Goal: Task Accomplishment & Management: Use online tool/utility

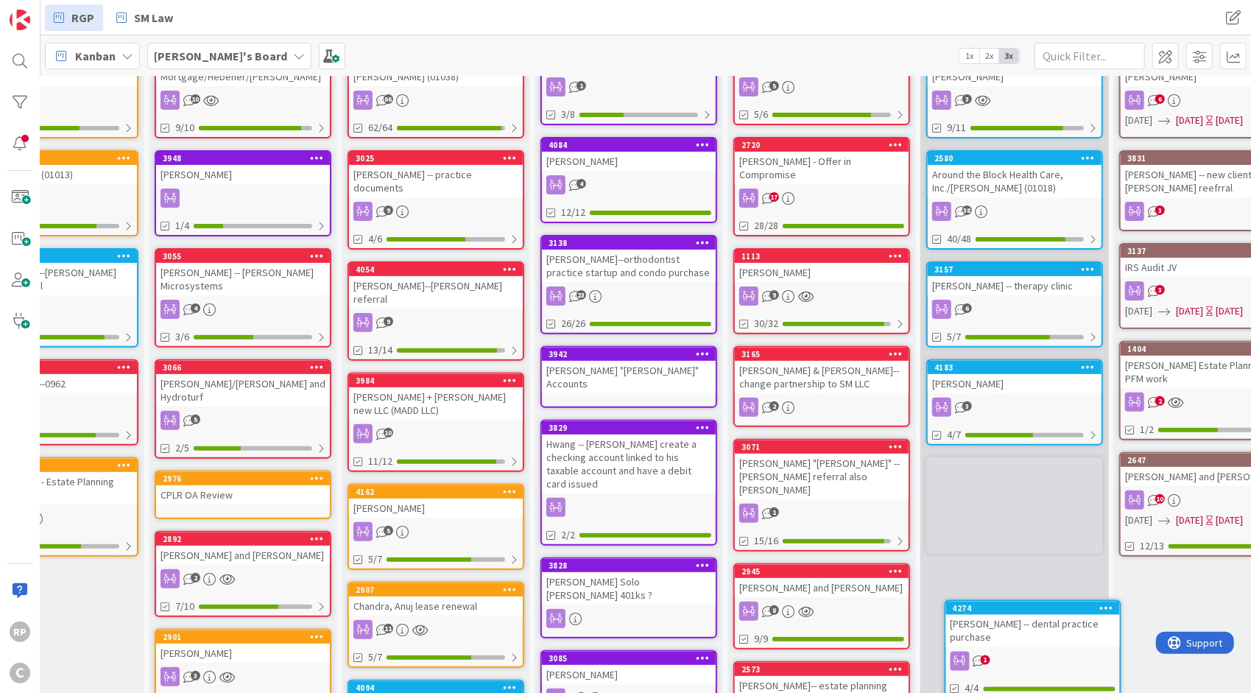
scroll to position [255, 90]
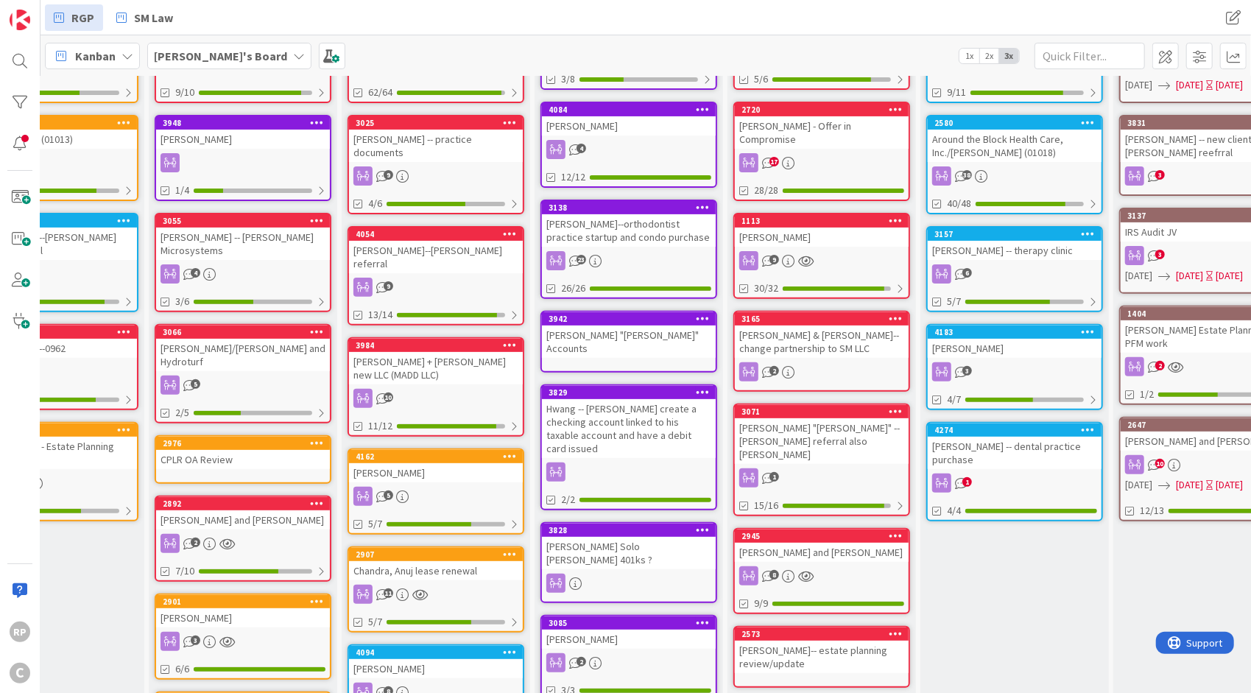
click at [981, 492] on div "4274 [PERSON_NAME] -- dental practice purchase 1 4/4" at bounding box center [1014, 471] width 177 height 99
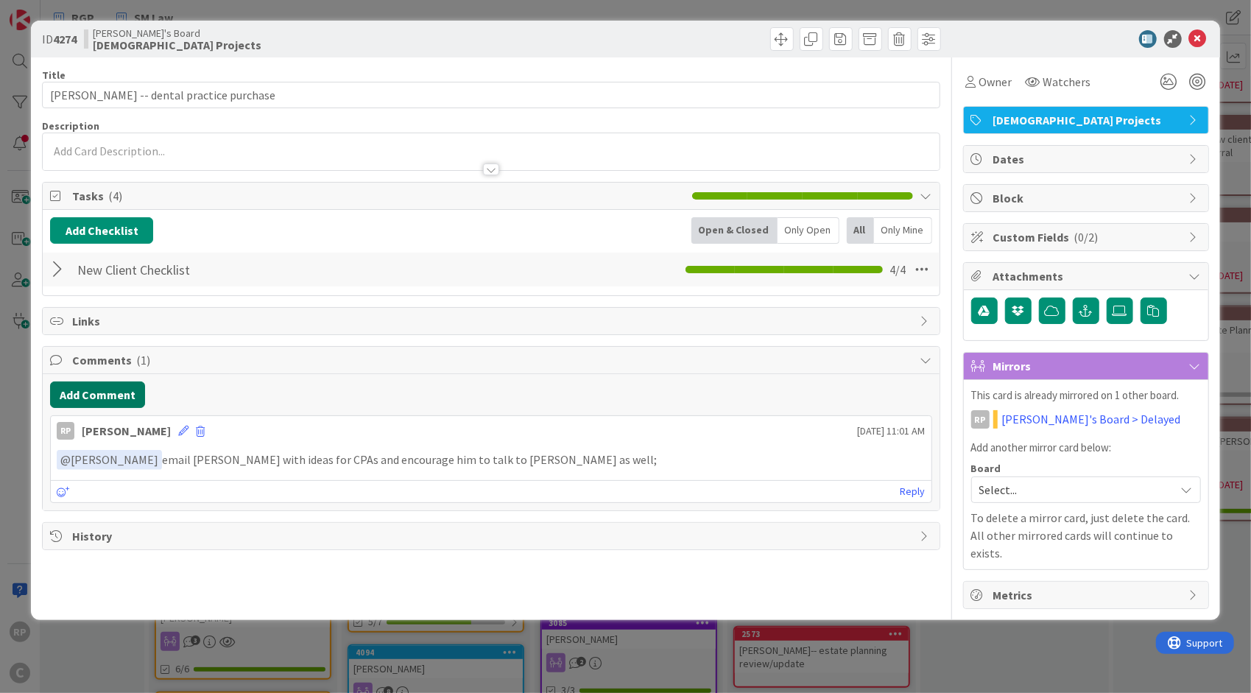
click at [88, 398] on button "Add Comment" at bounding box center [97, 394] width 95 height 27
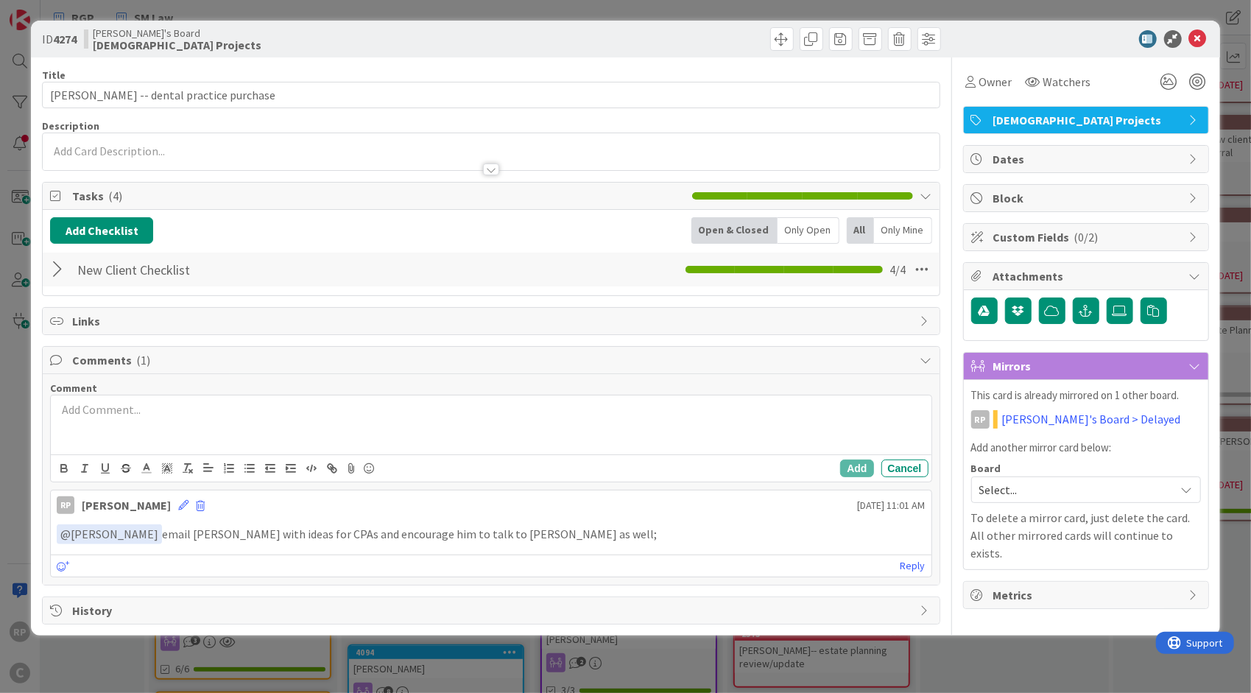
drag, startPoint x: 104, startPoint y: 440, endPoint x: 105, endPoint y: 432, distance: 8.2
click at [104, 436] on div at bounding box center [491, 424] width 880 height 59
click at [868, 464] on button "Add" at bounding box center [856, 469] width 33 height 18
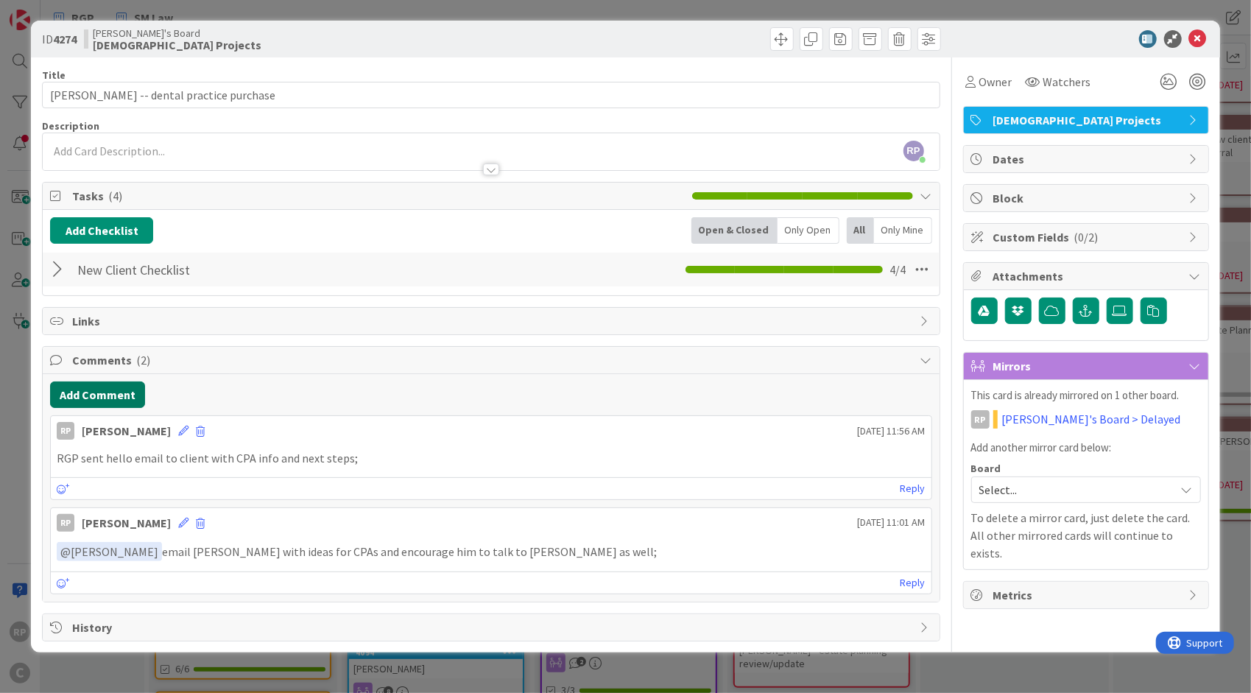
click at [116, 394] on button "Add Comment" at bounding box center [97, 394] width 95 height 27
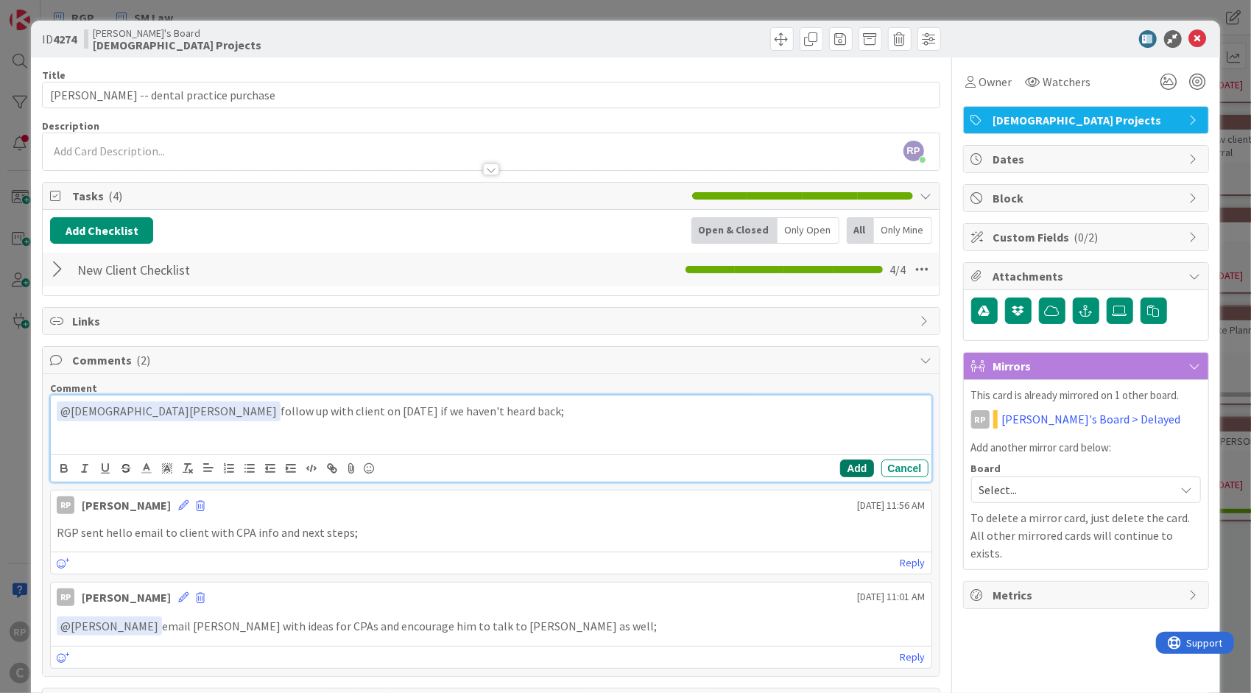
click at [854, 467] on button "Add" at bounding box center [856, 469] width 33 height 18
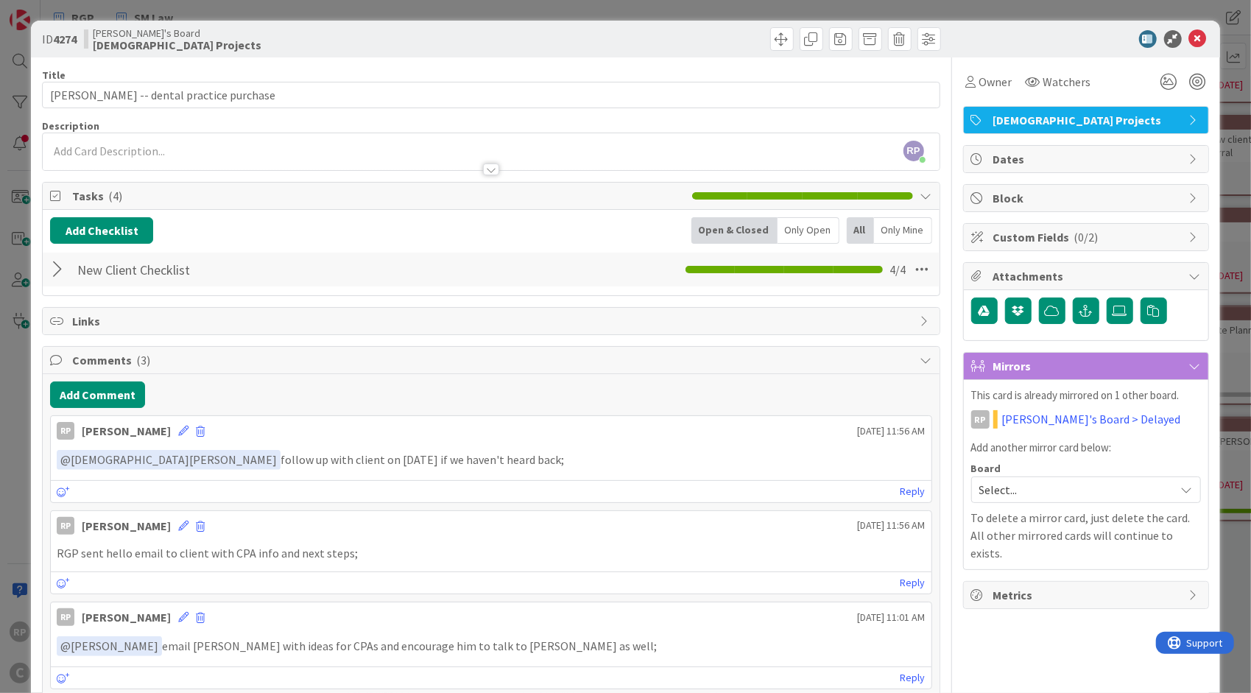
click at [1080, 417] on link "[PERSON_NAME]'s Board > Delayed" at bounding box center [1091, 419] width 179 height 18
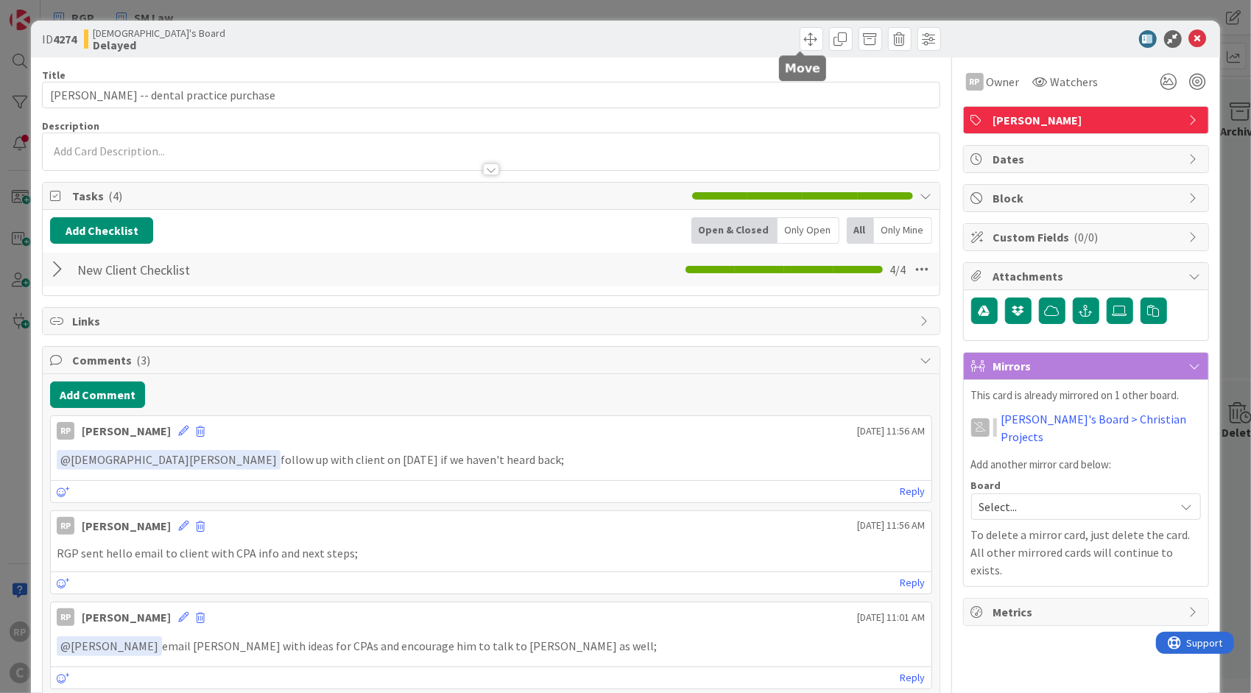
click at [800, 38] on span at bounding box center [812, 39] width 24 height 24
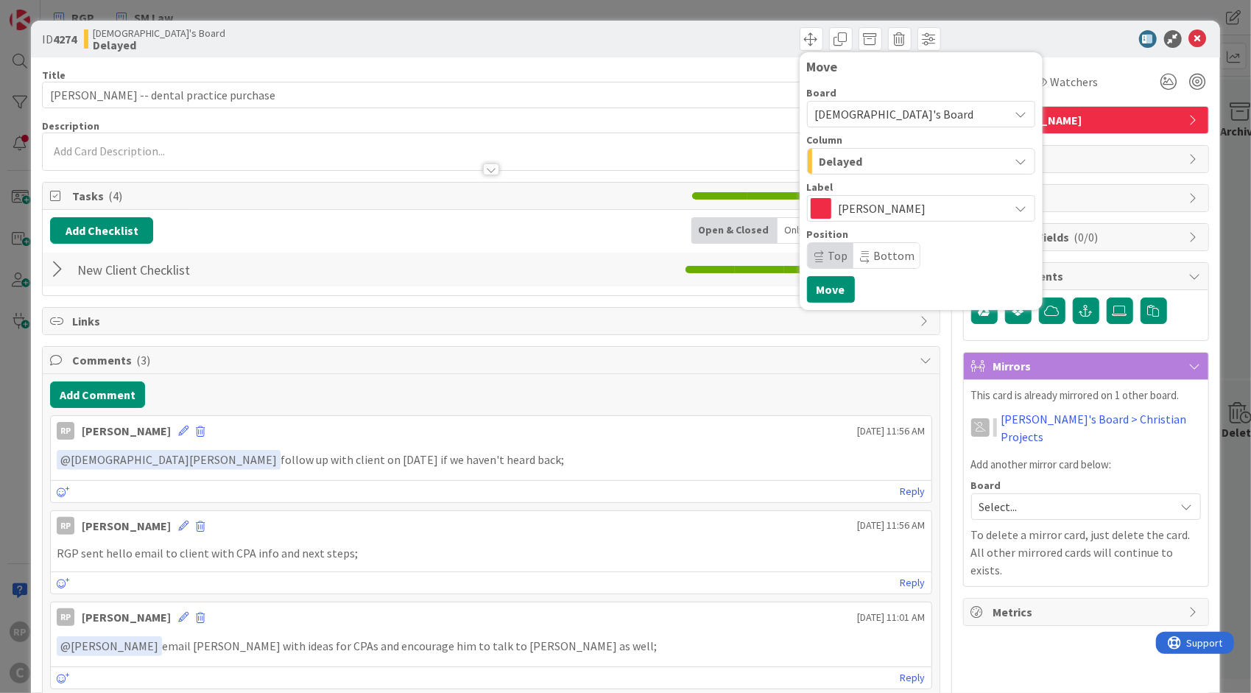
click at [843, 149] on button "Delayed" at bounding box center [921, 161] width 228 height 27
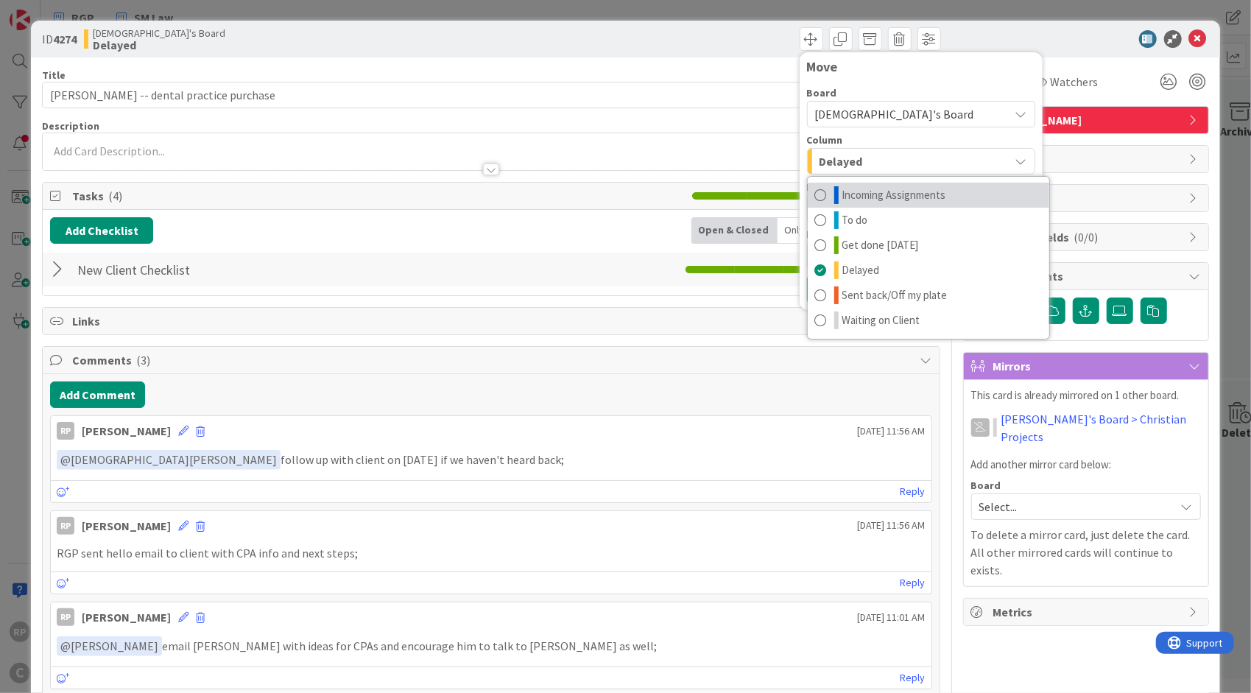
click at [868, 186] on span "Incoming Assignments" at bounding box center [895, 195] width 104 height 18
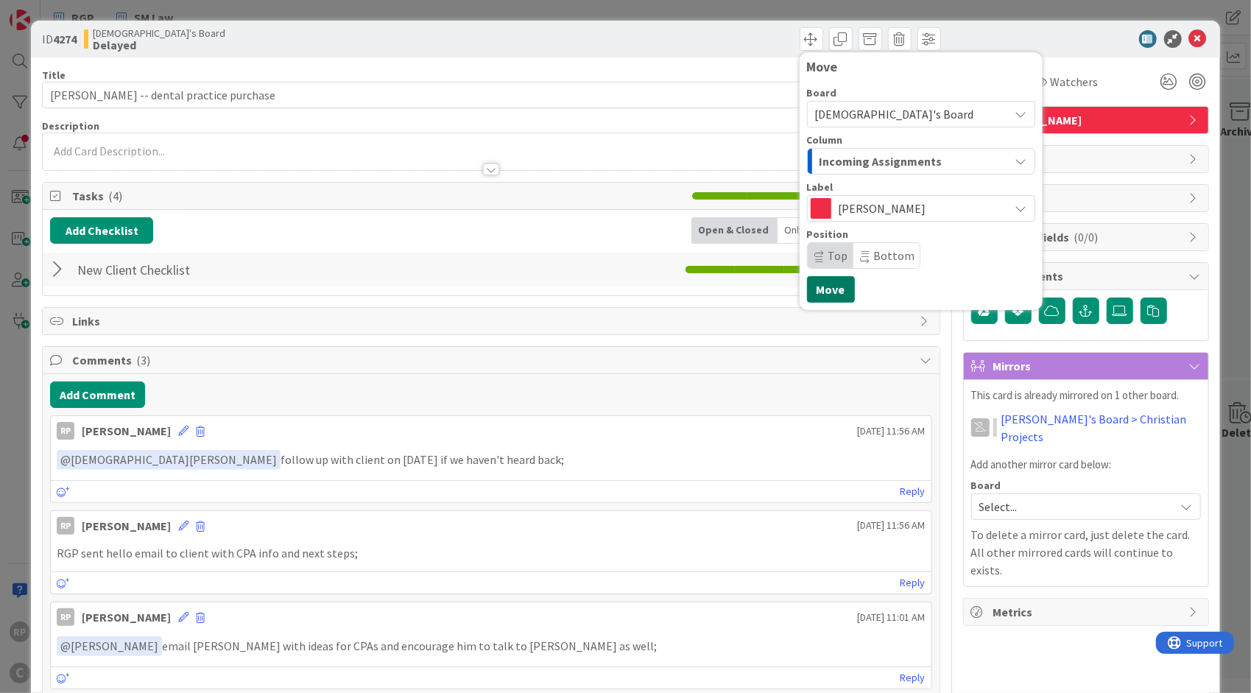
drag, startPoint x: 819, startPoint y: 295, endPoint x: 827, endPoint y: 291, distance: 8.9
click at [820, 294] on button "Move" at bounding box center [831, 289] width 48 height 27
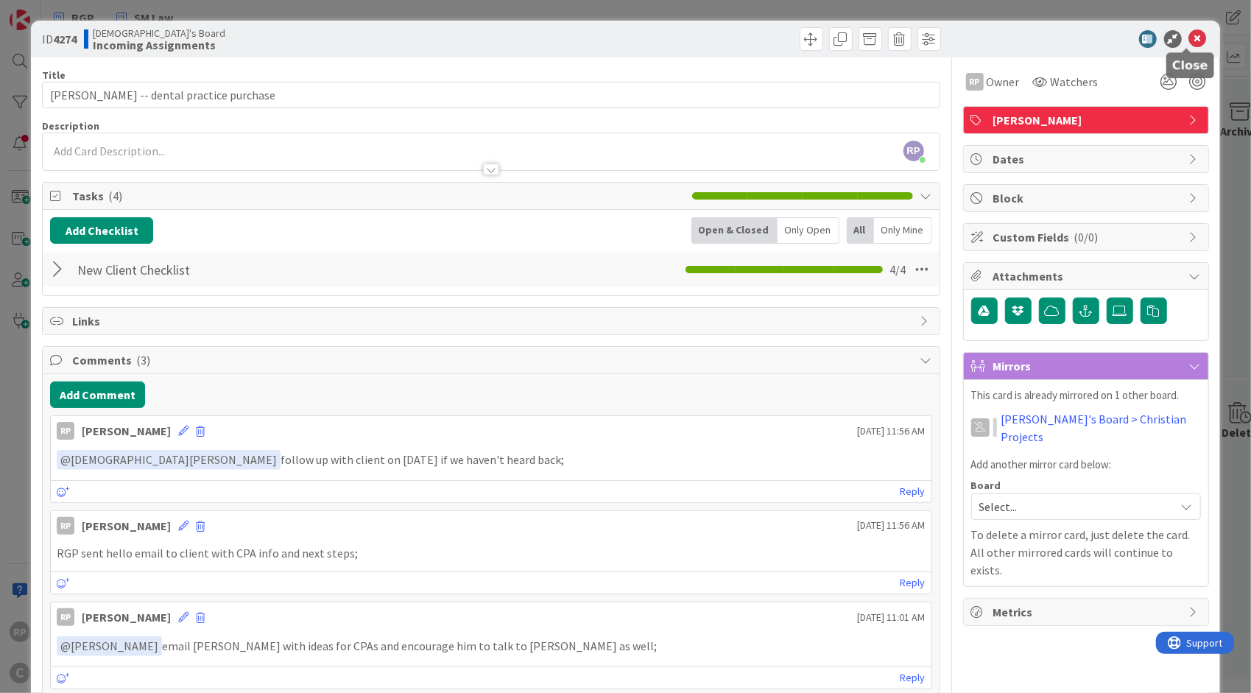
click at [1189, 38] on icon at bounding box center [1198, 39] width 18 height 18
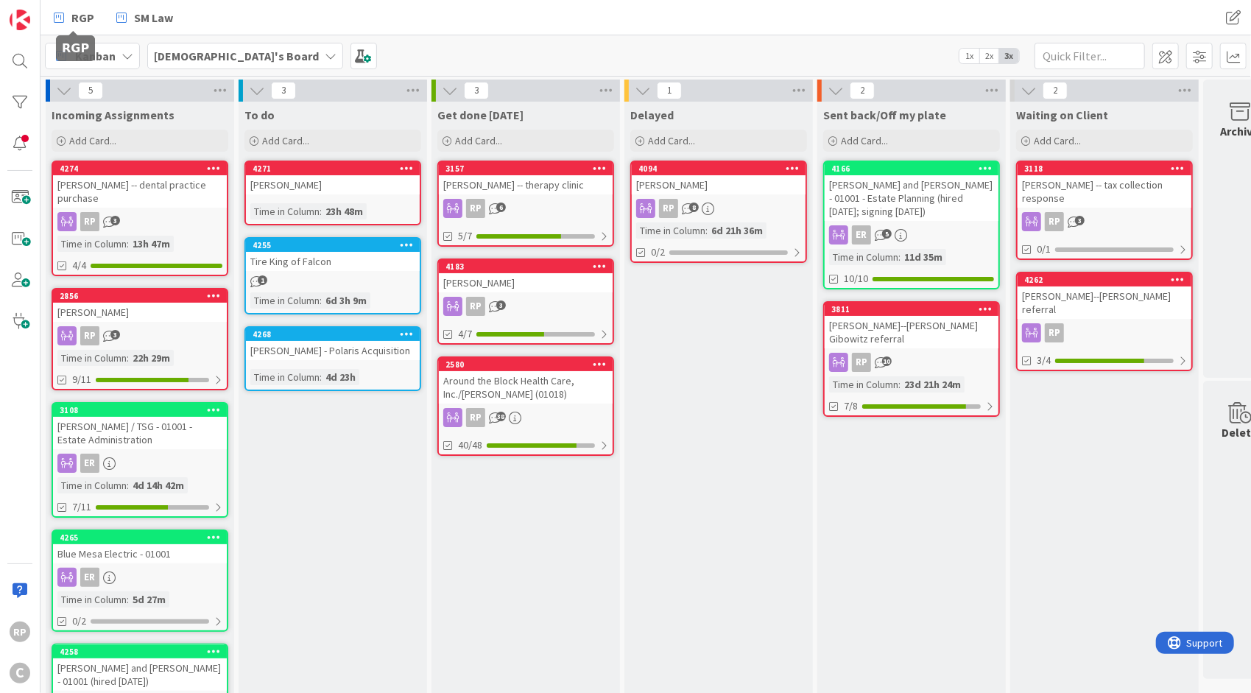
click at [90, 18] on span "RGP" at bounding box center [82, 18] width 23 height 18
